Goal: Check status: Check status

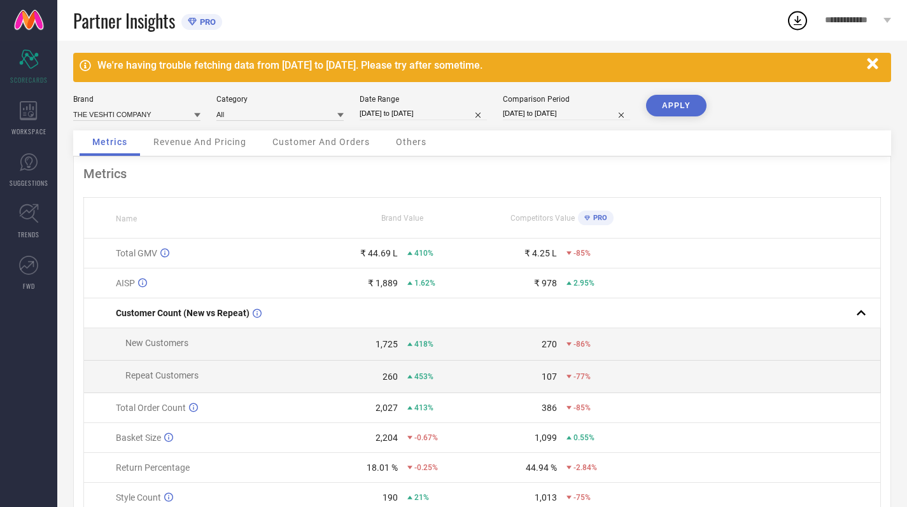
scroll to position [4, 0]
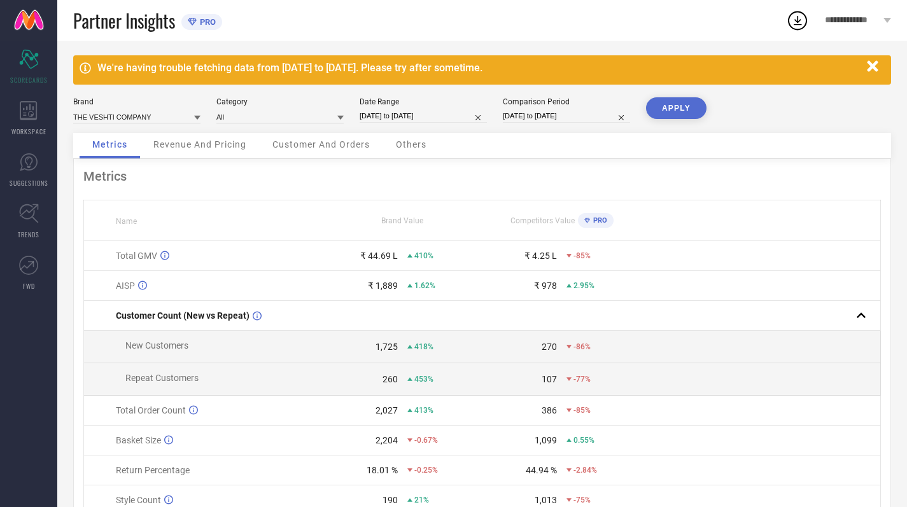
click at [417, 113] on input "[DATE] to [DATE]" at bounding box center [423, 115] width 127 height 13
select select "11"
select select "2024"
select select "2025"
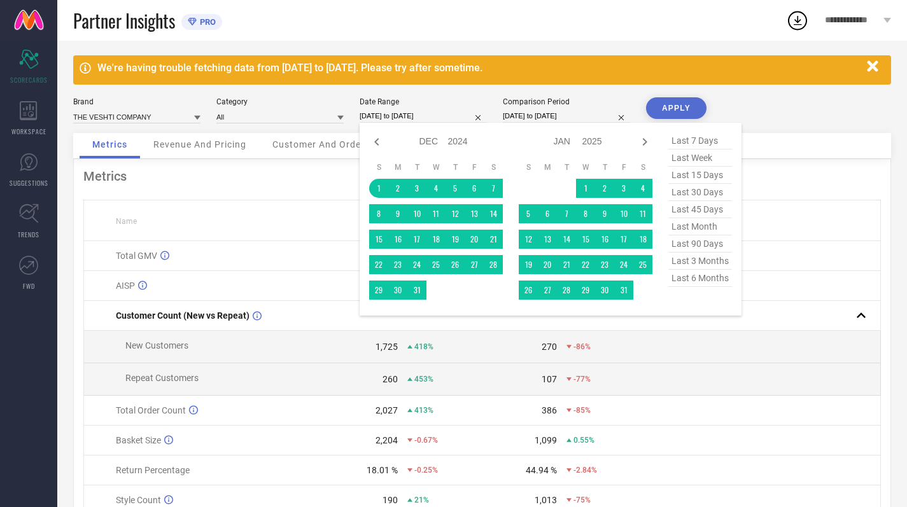
click at [697, 192] on span "last 30 days" at bounding box center [700, 192] width 64 height 17
type input "[DATE] to [DATE]"
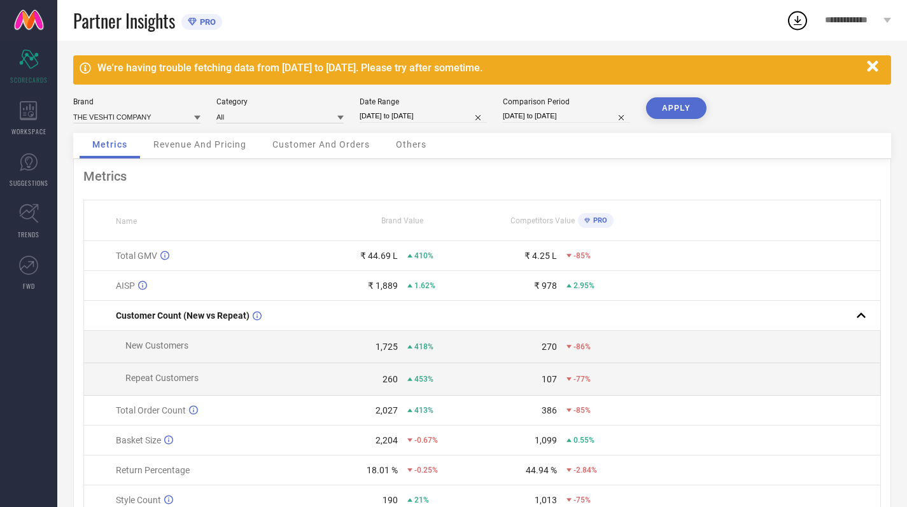
click at [680, 104] on button "APPLY" at bounding box center [676, 108] width 60 height 22
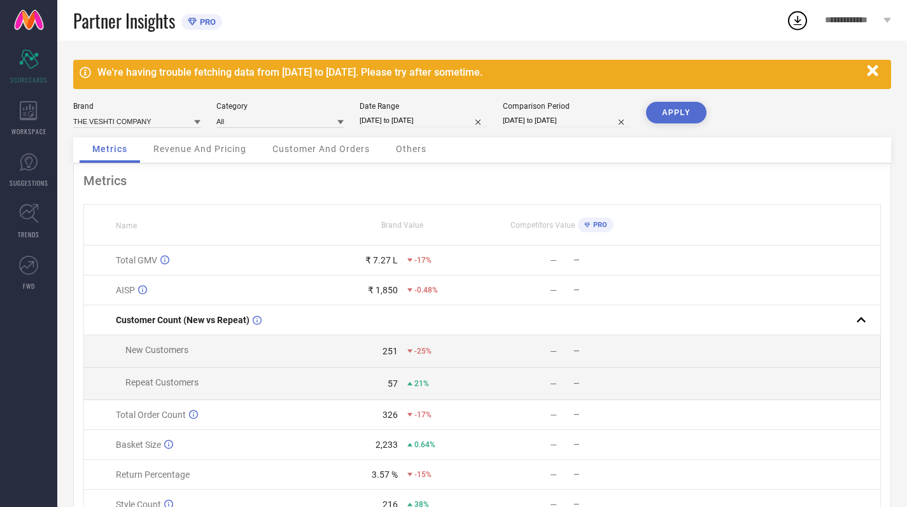
scroll to position [0, 0]
select select "4"
select select "2024"
select select "5"
select select "2024"
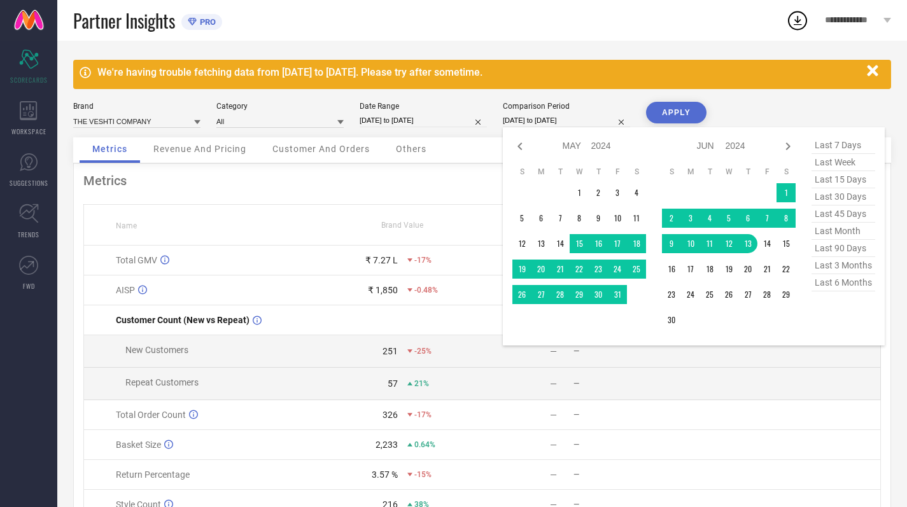
click at [535, 126] on input "[DATE] to [DATE]" at bounding box center [566, 120] width 127 height 13
click at [851, 248] on span "last 90 days" at bounding box center [843, 248] width 64 height 17
type input "[DATE] to [DATE]"
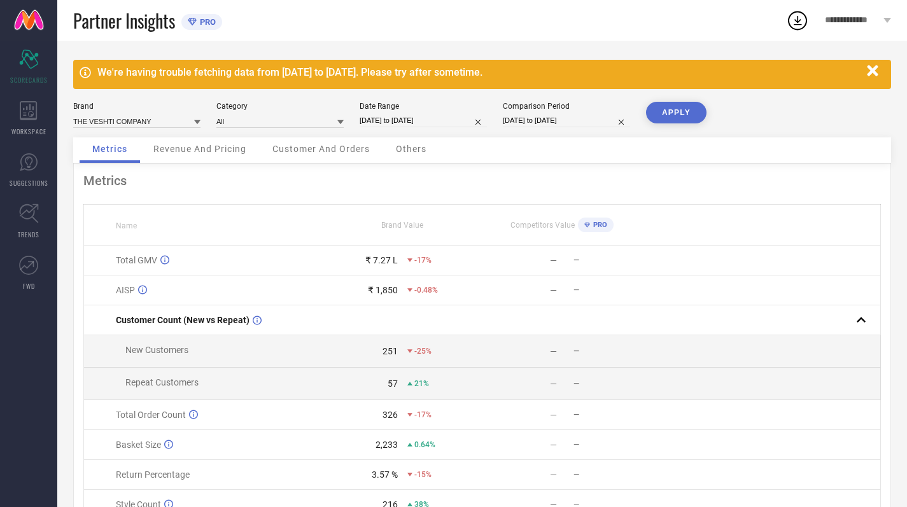
click at [696, 109] on button "APPLY" at bounding box center [676, 113] width 60 height 22
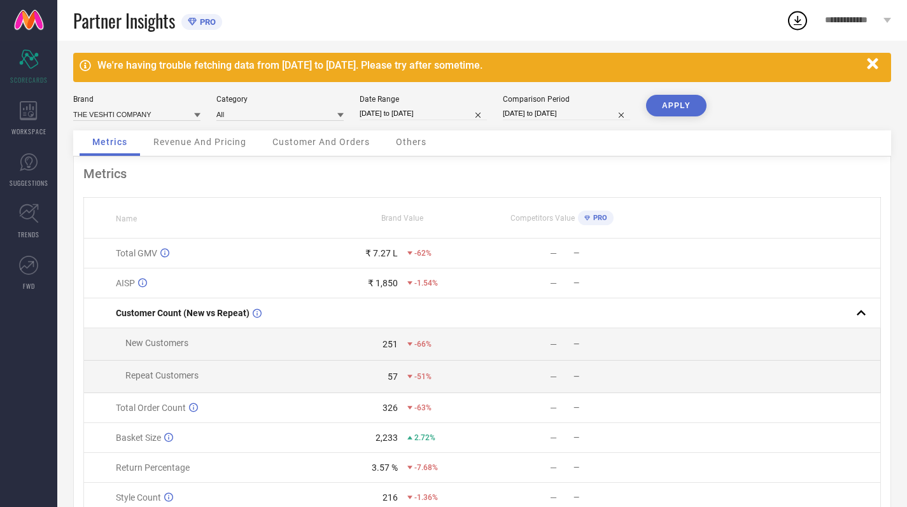
scroll to position [6, 0]
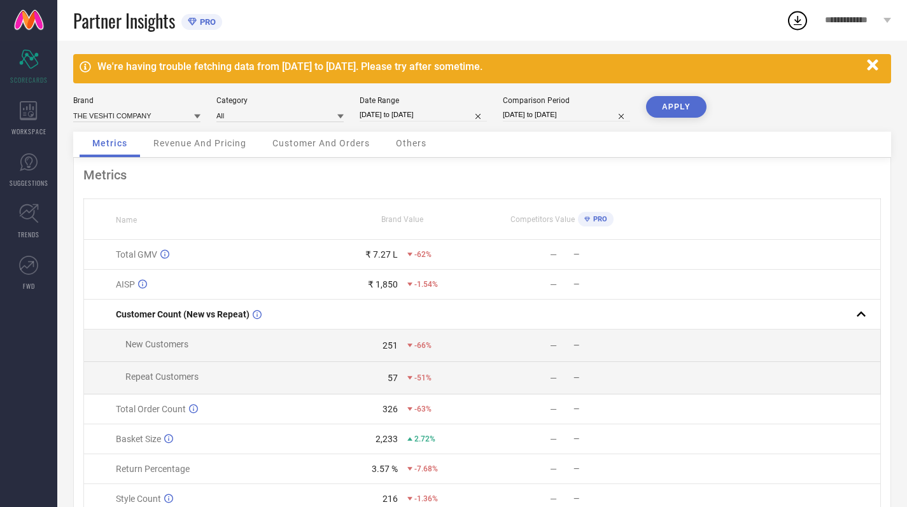
click at [228, 143] on span "Revenue And Pricing" at bounding box center [199, 143] width 93 height 10
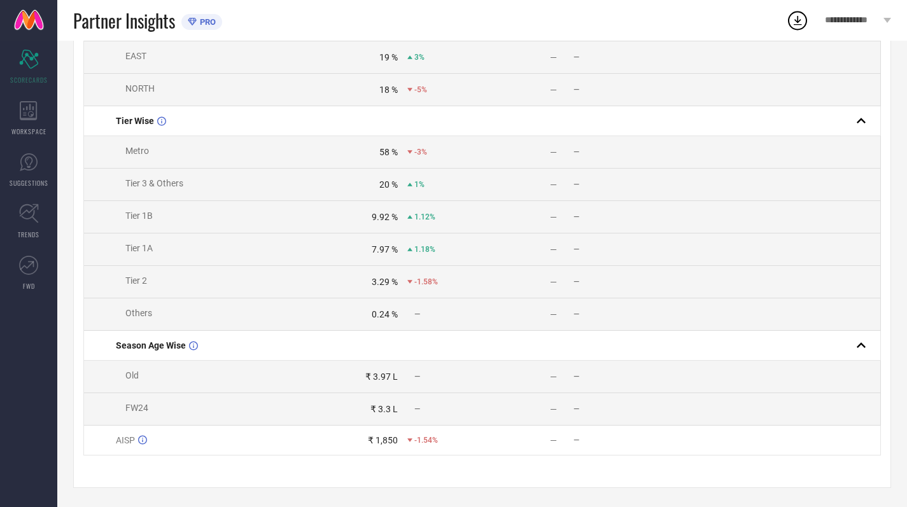
scroll to position [489, 0]
click at [358, 227] on td "9.92 % 1.12%" at bounding box center [402, 217] width 159 height 32
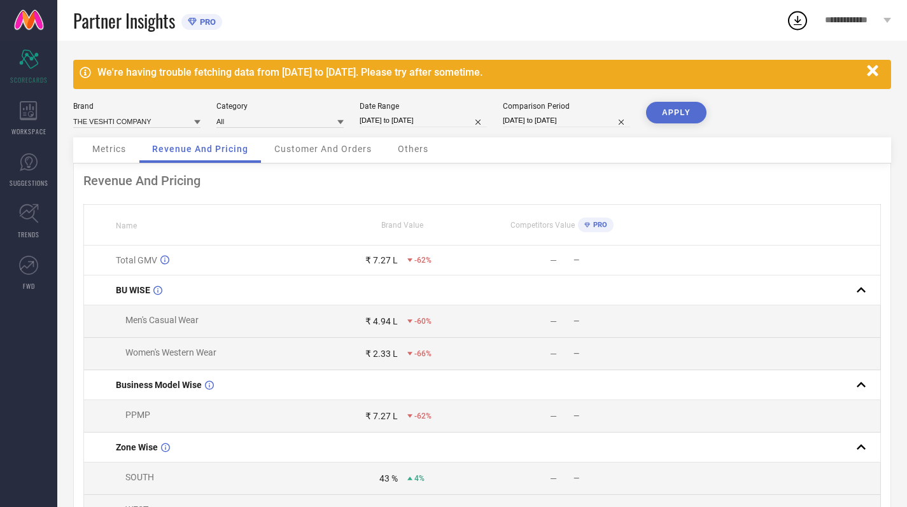
scroll to position [0, 0]
click at [323, 157] on div "Customer And Orders" at bounding box center [323, 149] width 123 height 25
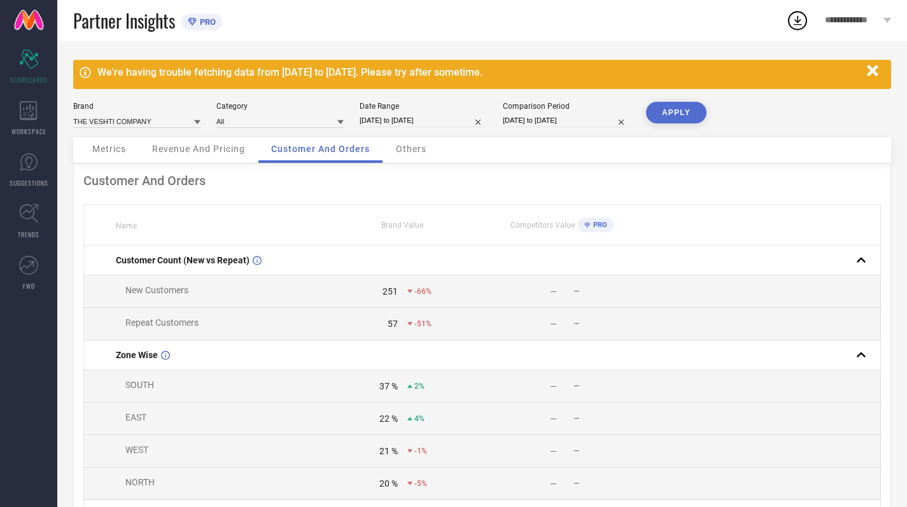
click at [431, 151] on div "Others" at bounding box center [411, 149] width 56 height 25
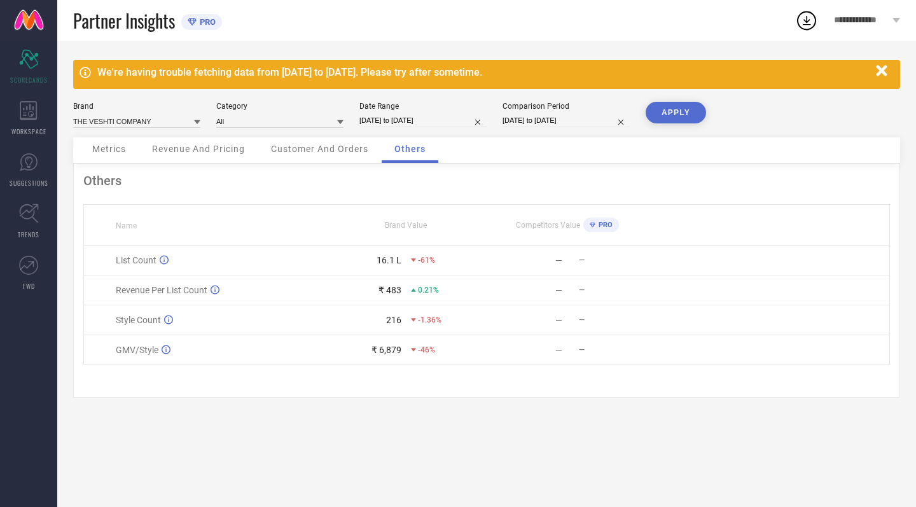
click at [349, 160] on div "Customer And Orders" at bounding box center [319, 149] width 123 height 25
